Goal: Transaction & Acquisition: Obtain resource

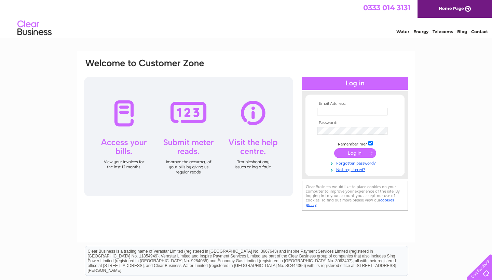
click at [386, 106] on td at bounding box center [354, 111] width 79 height 11
click at [378, 107] on td at bounding box center [354, 111] width 79 height 11
type input "[EMAIL_ADDRESS][DOMAIN_NAME]"
click at [355, 153] on input "submit" at bounding box center [355, 154] width 42 height 10
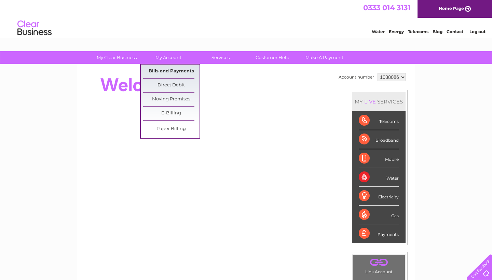
click at [170, 71] on link "Bills and Payments" at bounding box center [171, 72] width 56 height 14
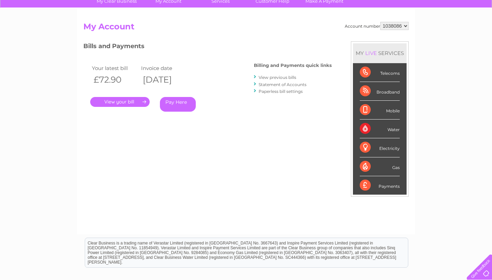
scroll to position [48, 0]
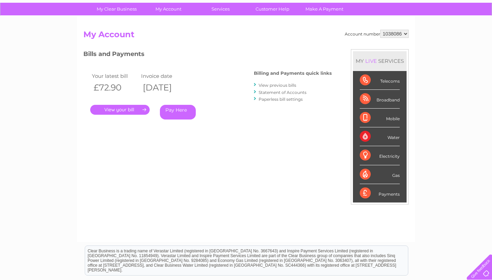
click at [284, 83] on link "View previous bills" at bounding box center [277, 85] width 38 height 5
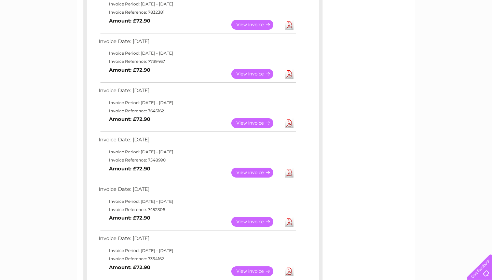
scroll to position [240, 0]
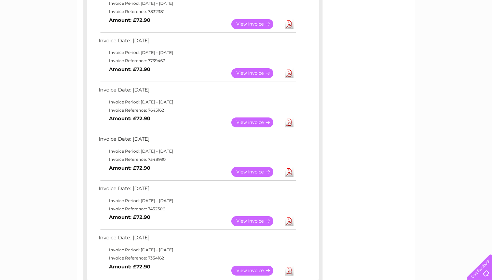
click at [244, 120] on link "View" at bounding box center [256, 122] width 50 height 10
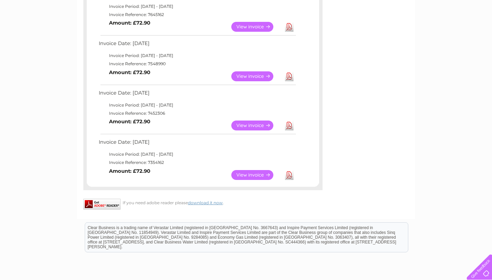
scroll to position [335, 0]
click at [260, 169] on td "View" at bounding box center [256, 175] width 54 height 13
click at [260, 171] on link "View" at bounding box center [256, 175] width 50 height 10
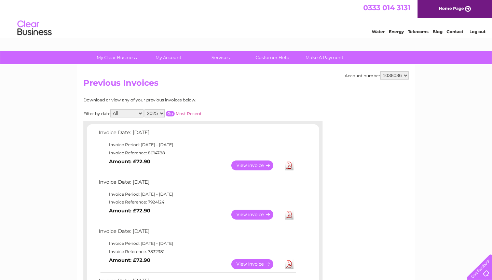
scroll to position [0, 0]
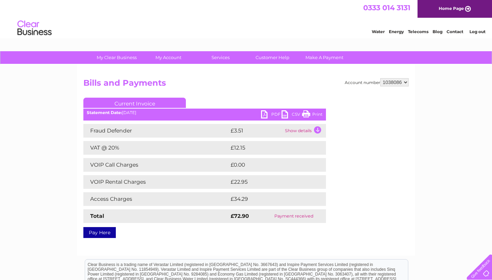
click at [303, 131] on td "Show details" at bounding box center [304, 131] width 43 height 14
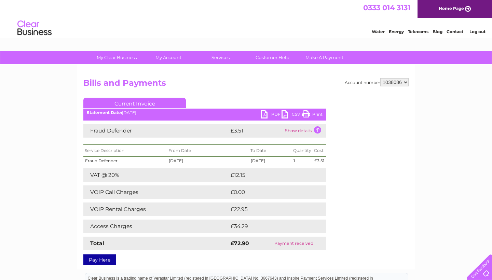
click at [291, 130] on td "Show details" at bounding box center [304, 131] width 43 height 14
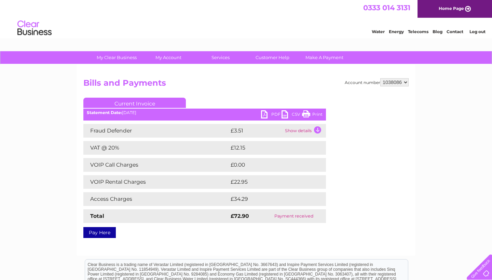
click at [312, 116] on link "Print" at bounding box center [312, 115] width 20 height 10
click at [312, 114] on link "Print" at bounding box center [312, 115] width 20 height 10
